Goal: Communication & Community: Answer question/provide support

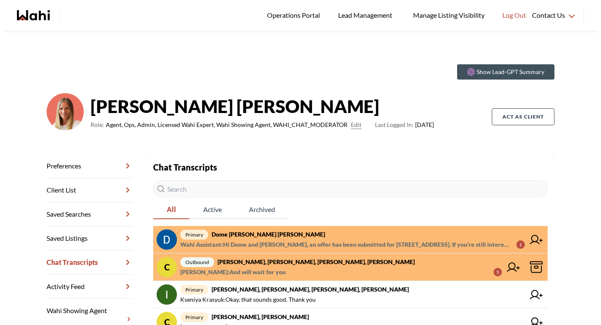
click at [258, 234] on strong "Dome [PERSON_NAME] [PERSON_NAME]" at bounding box center [269, 234] width 114 height 7
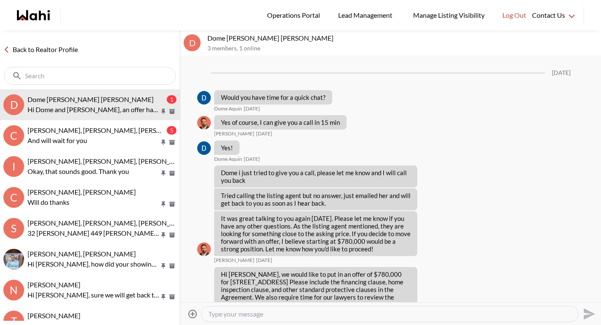
scroll to position [1493, 0]
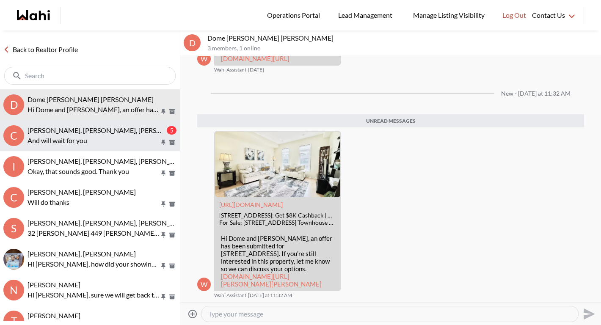
click at [113, 127] on span "Cheryl Zanetti, Michelle, Paul, Alicia" at bounding box center [137, 130] width 219 height 8
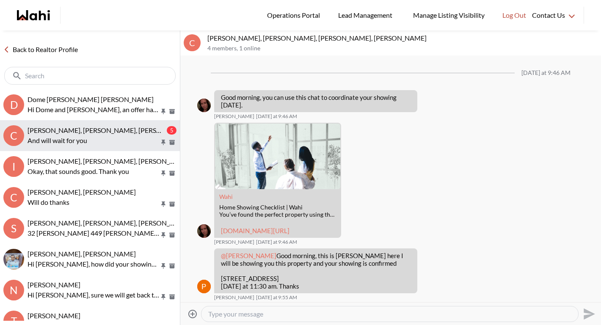
scroll to position [255, 0]
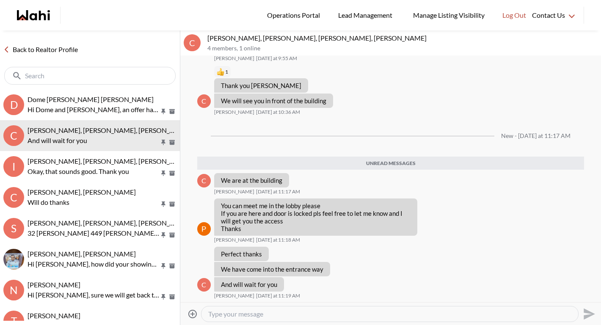
click at [74, 55] on div "Back to Realtor Profile" at bounding box center [90, 59] width 180 height 59
click at [75, 50] on link "Back to Realtor Profile" at bounding box center [40, 49] width 81 height 11
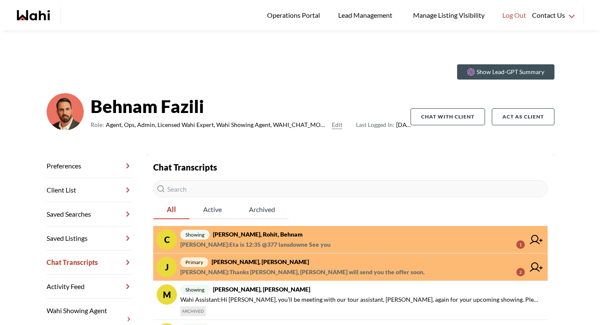
click at [252, 237] on strong "[PERSON_NAME], Rohit, Behnam" at bounding box center [258, 234] width 90 height 7
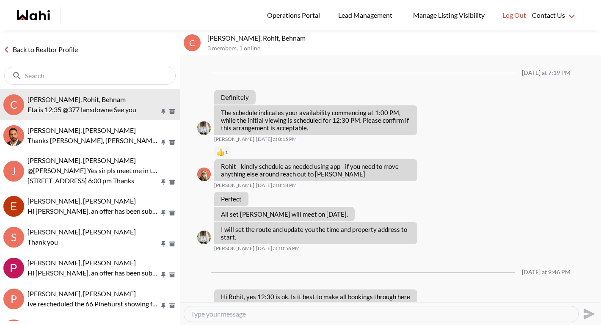
scroll to position [582, 0]
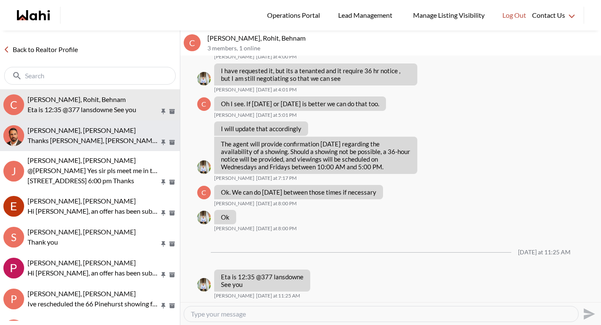
click at [99, 133] on span "[PERSON_NAME], [PERSON_NAME]" at bounding box center [82, 130] width 108 height 8
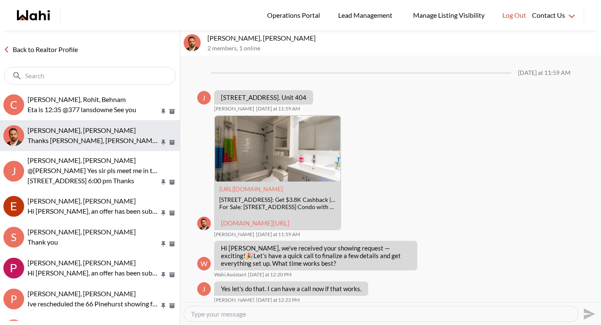
scroll to position [859, 0]
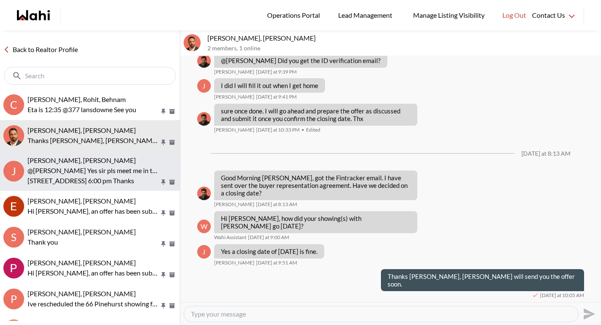
click at [102, 166] on p "@[PERSON_NAME] Yes sir pls meet me in the lobby" at bounding box center [94, 171] width 132 height 10
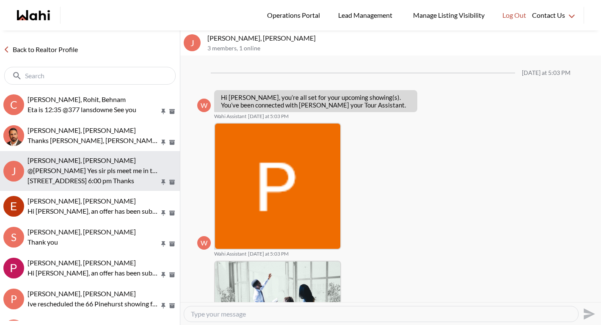
scroll to position [462, 0]
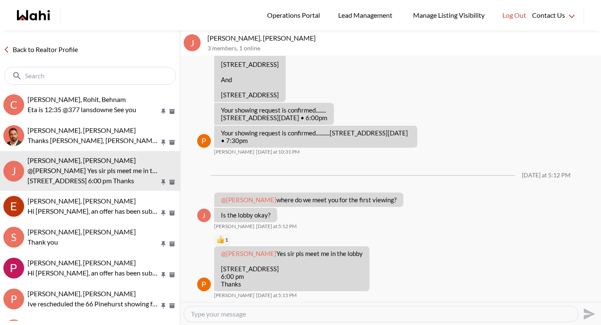
click at [46, 52] on link "Back to Realtor Profile" at bounding box center [40, 49] width 81 height 11
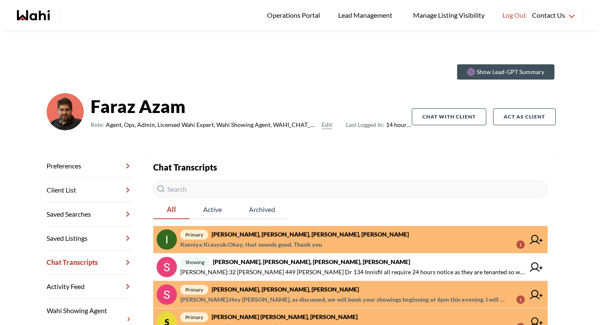
click at [248, 294] on span "primary Sunil Murali, Ana Rodriguez, Faraz" at bounding box center [352, 290] width 345 height 10
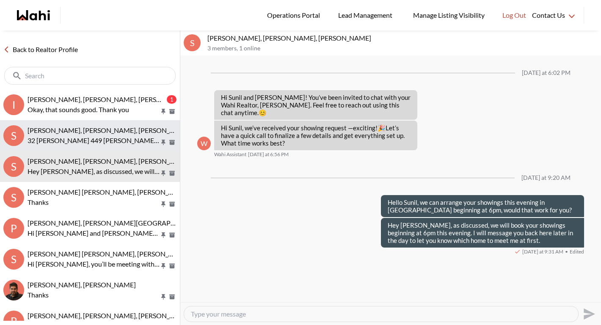
click at [85, 144] on p "32 [PERSON_NAME] 449 [PERSON_NAME] Dr 134 Innisfil all require 24 hours notice …" at bounding box center [94, 141] width 132 height 10
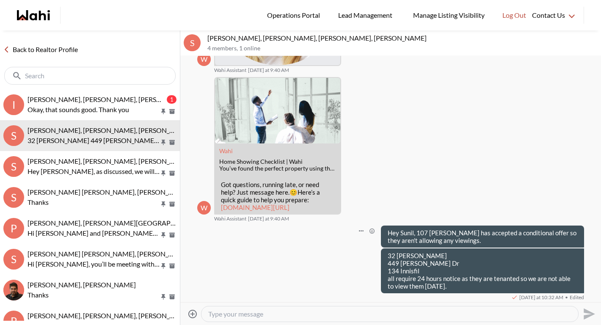
scroll to position [193, 0]
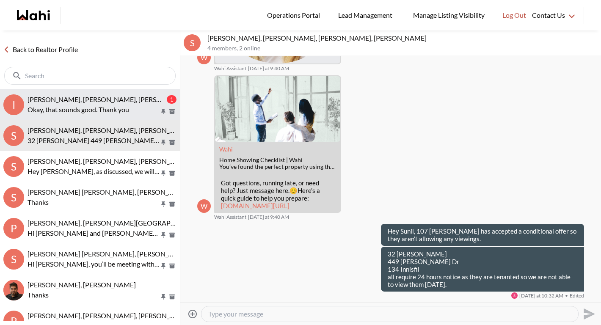
click at [97, 103] on div "Irina Krasyuk, Kseniya Krasyuk, Michelle, Faraz 1 Okay, that sounds good. Thank…" at bounding box center [102, 104] width 149 height 19
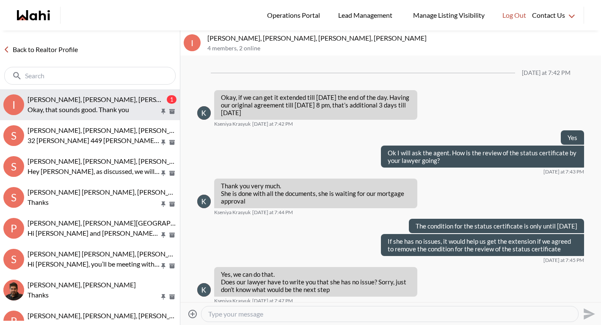
scroll to position [687, 0]
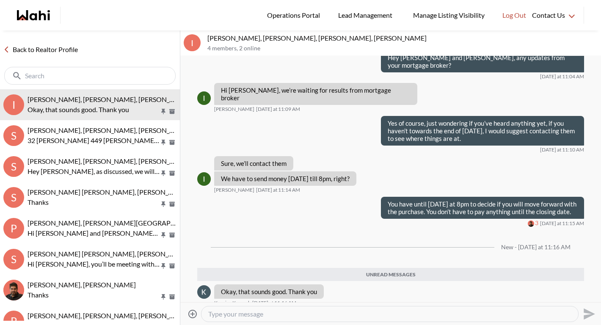
click at [59, 47] on link "Back to Realtor Profile" at bounding box center [40, 49] width 81 height 11
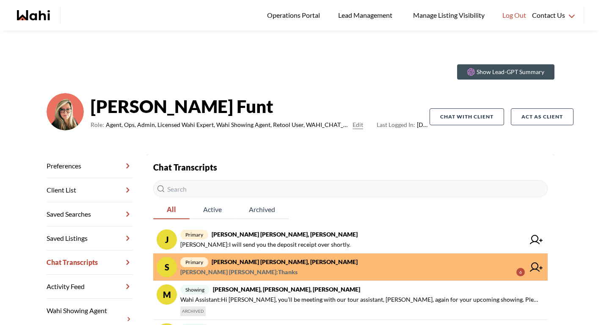
click at [289, 266] on span "primary samina Shoaib, Faraz, Barbara" at bounding box center [352, 262] width 345 height 10
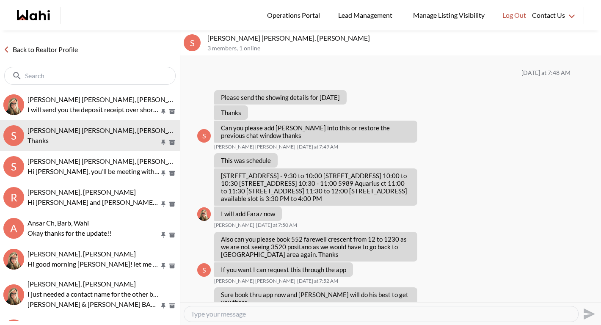
scroll to position [390, 0]
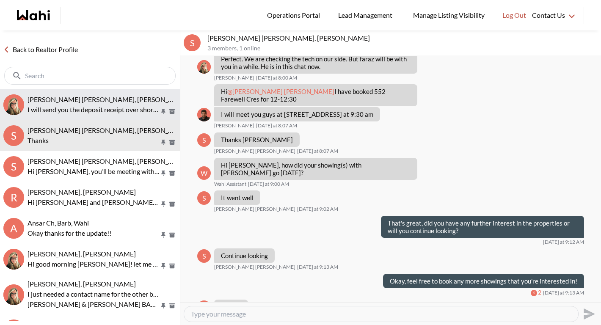
click at [57, 101] on span "Jeremy Tod, Barbara" at bounding box center [109, 99] width 163 height 8
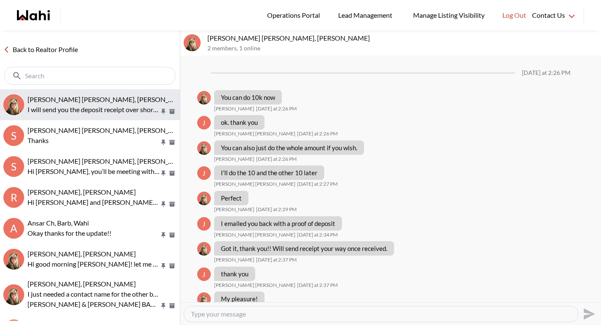
scroll to position [545, 0]
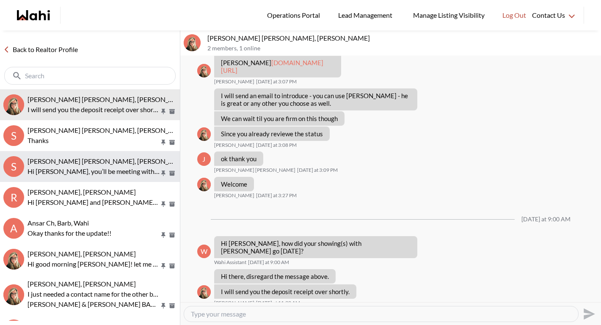
click at [53, 157] on span "samina Shoaib, Faraz, Barbara" at bounding box center [109, 161] width 163 height 8
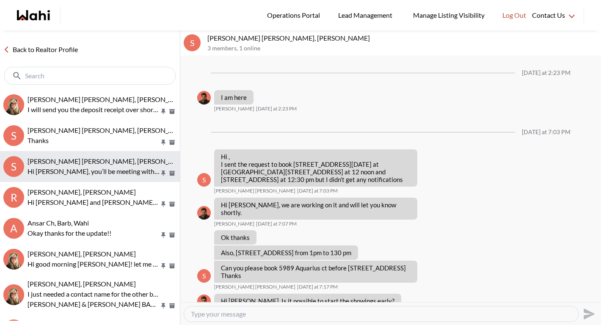
scroll to position [595, 0]
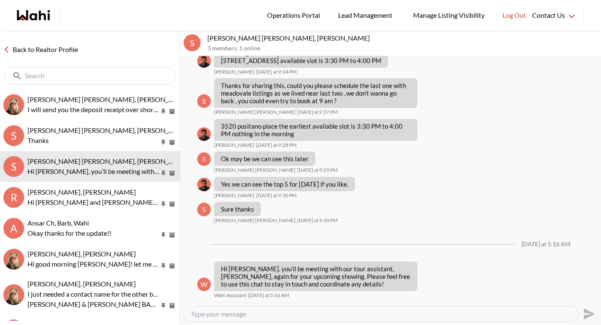
click at [54, 50] on link "Back to Realtor Profile" at bounding box center [40, 49] width 81 height 11
